Goal: Find specific page/section: Find specific page/section

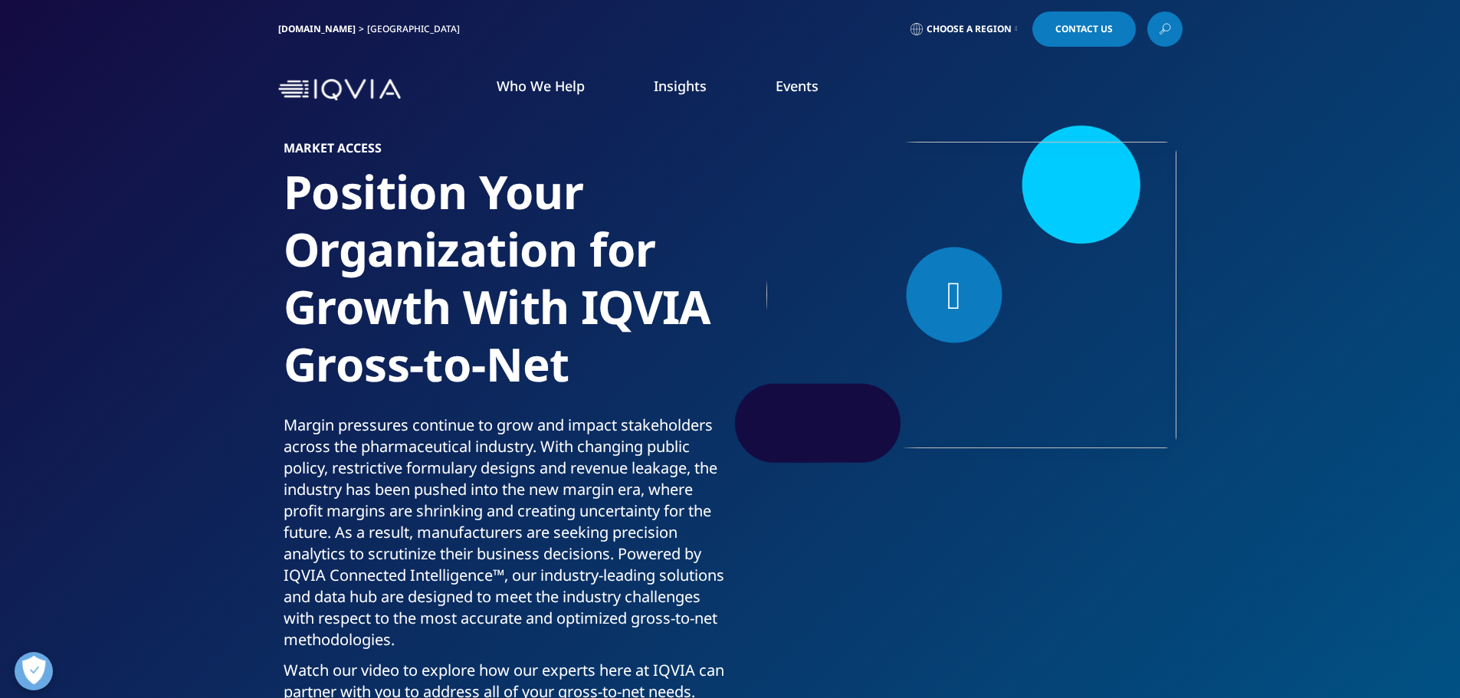
click at [362, 88] on img at bounding box center [339, 90] width 123 height 22
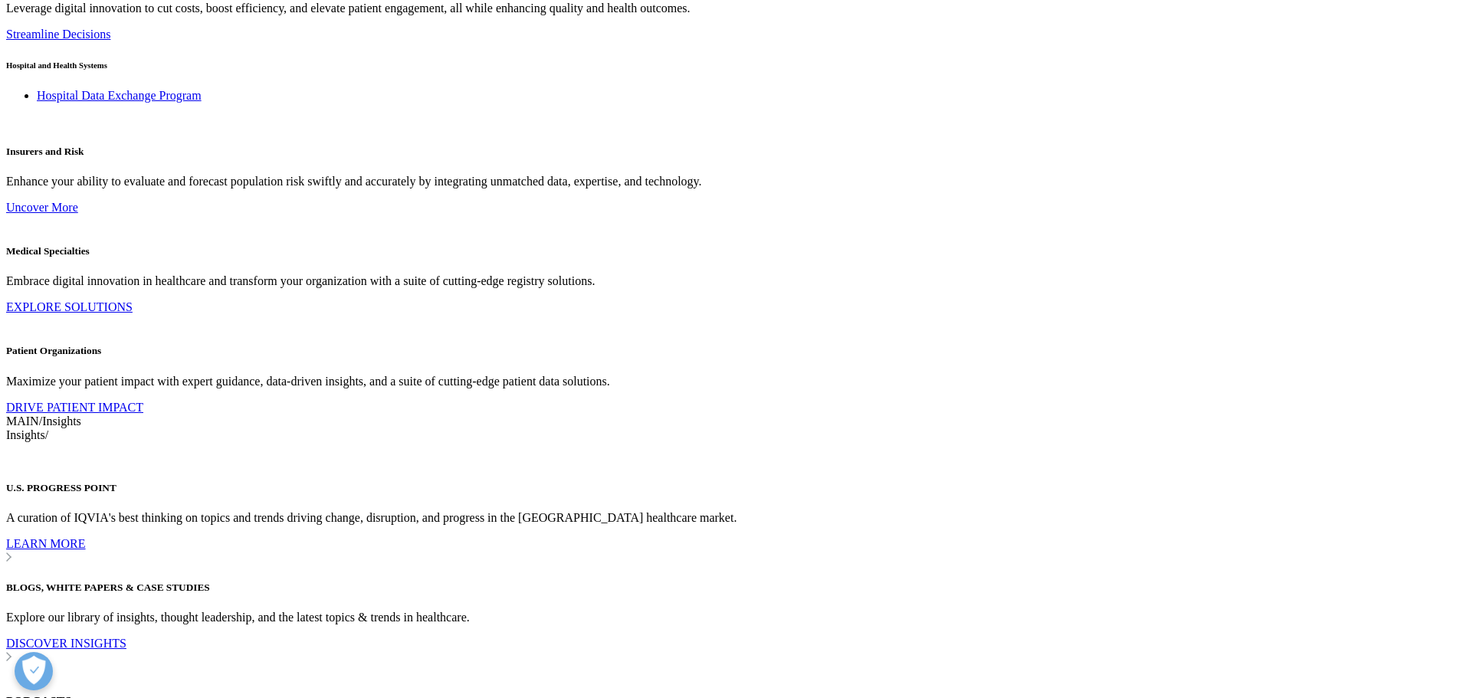
scroll to position [3067, 0]
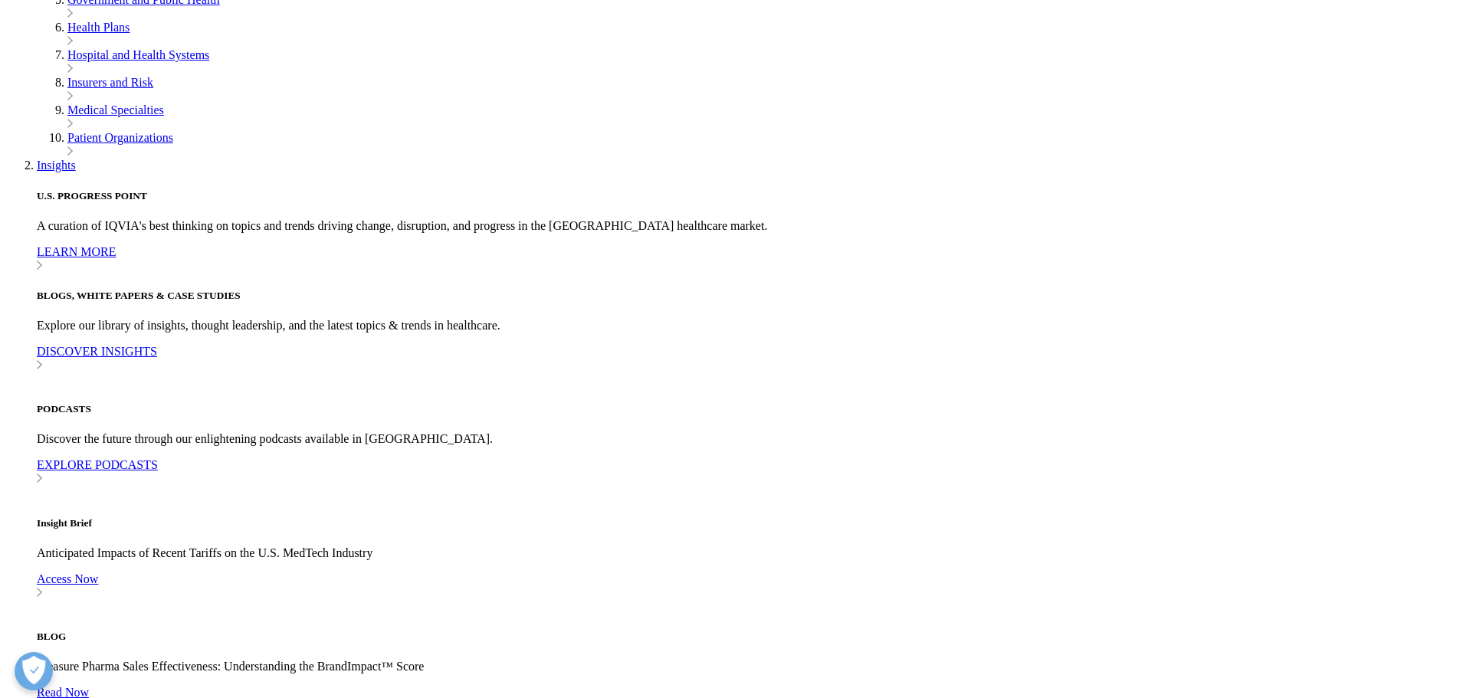
scroll to position [5310, 0]
